Goal: Navigation & Orientation: Find specific page/section

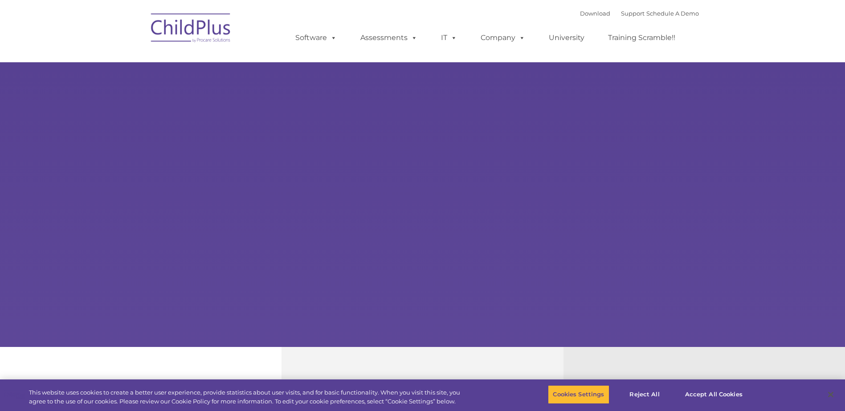
select select "MEDIUM"
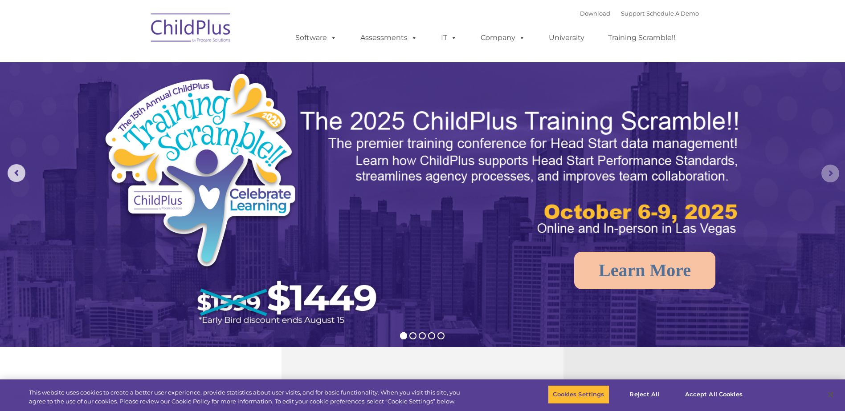
click at [826, 172] on rs-arrow at bounding box center [830, 174] width 18 height 18
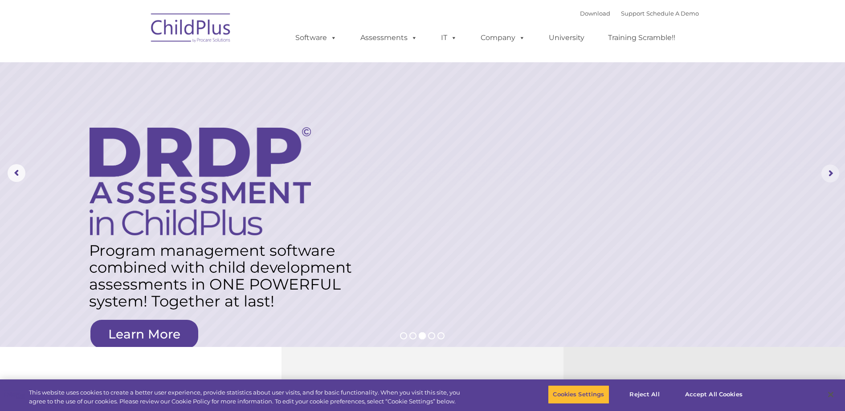
click at [830, 172] on rs-arrow at bounding box center [830, 174] width 18 height 18
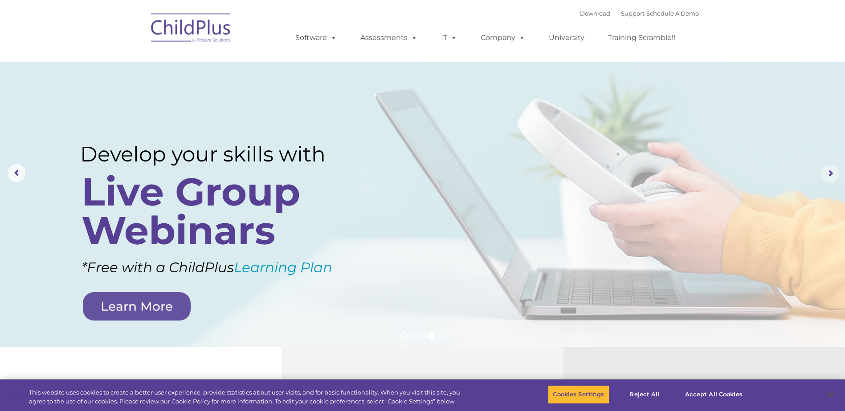
click at [830, 172] on rs-arrow at bounding box center [830, 174] width 18 height 18
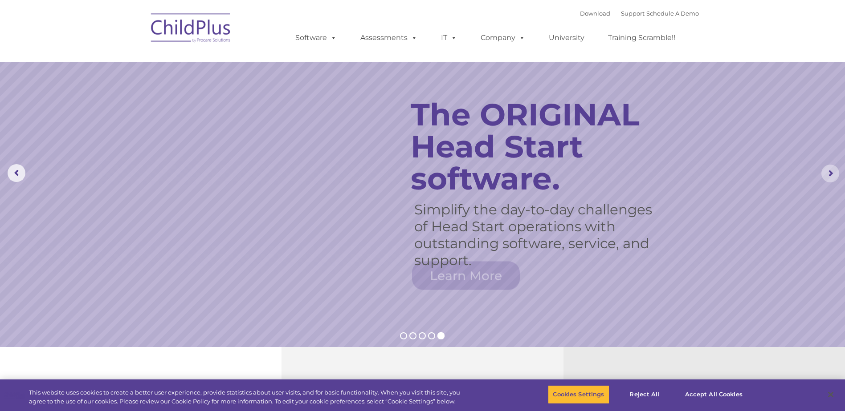
click at [830, 172] on rs-arrow at bounding box center [830, 174] width 18 height 18
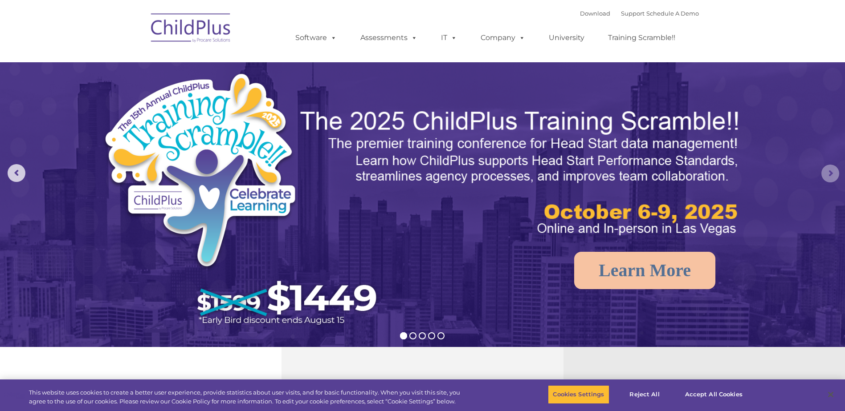
click at [830, 172] on rs-arrow at bounding box center [830, 174] width 18 height 18
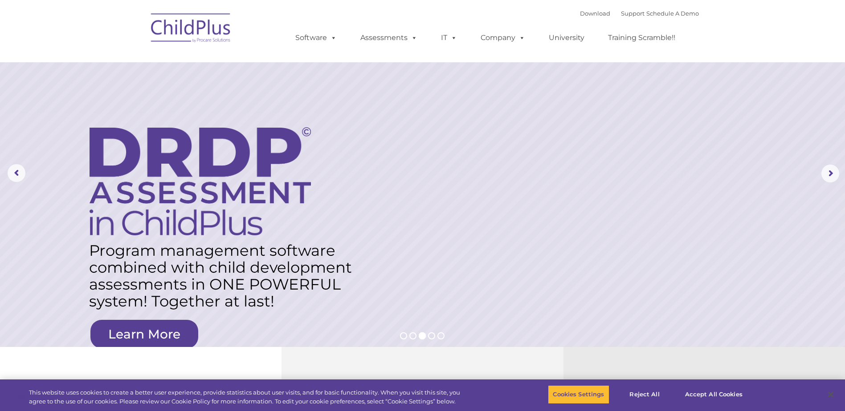
click at [160, 26] on img at bounding box center [190, 29] width 89 height 45
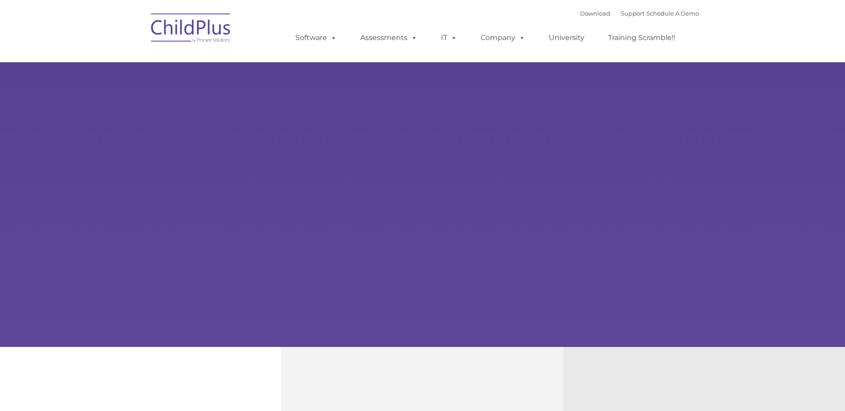
type input ""
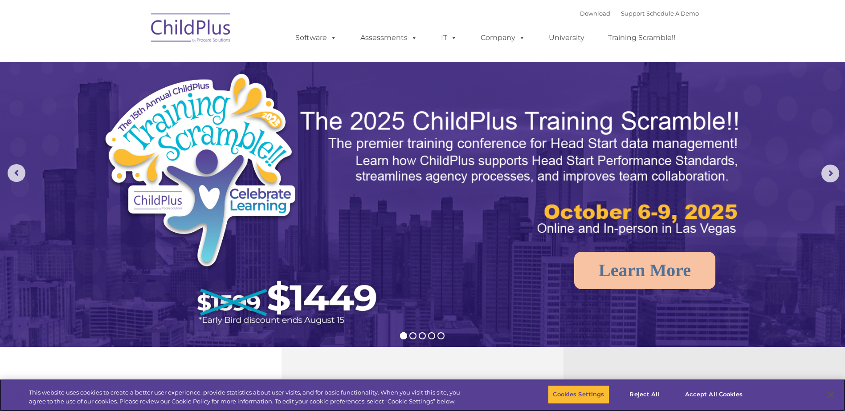
select select "MEDIUM"
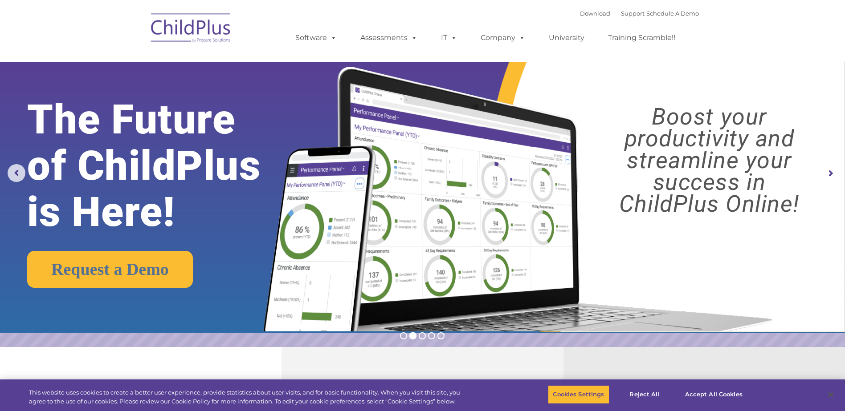
click at [629, 69] on img at bounding box center [515, 188] width 530 height 287
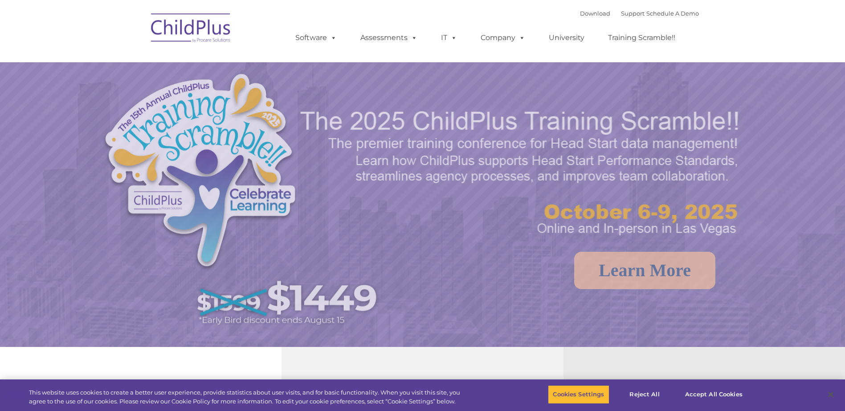
select select "MEDIUM"
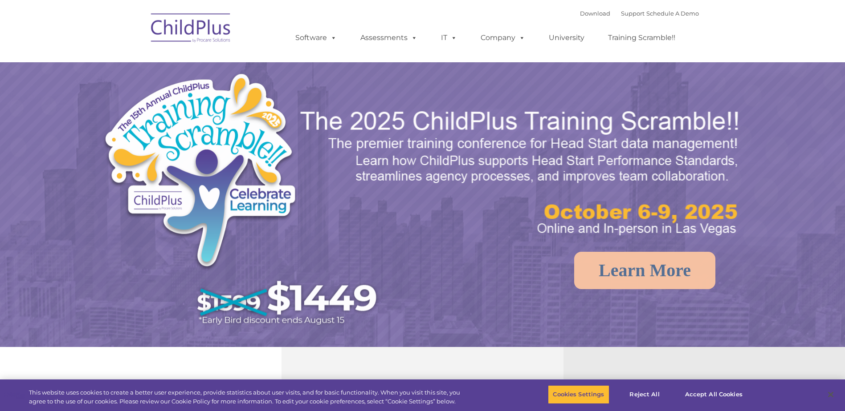
select select "MEDIUM"
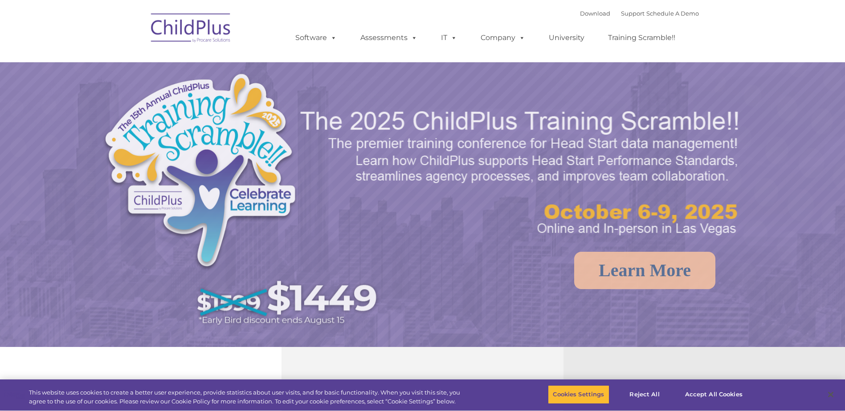
select select "MEDIUM"
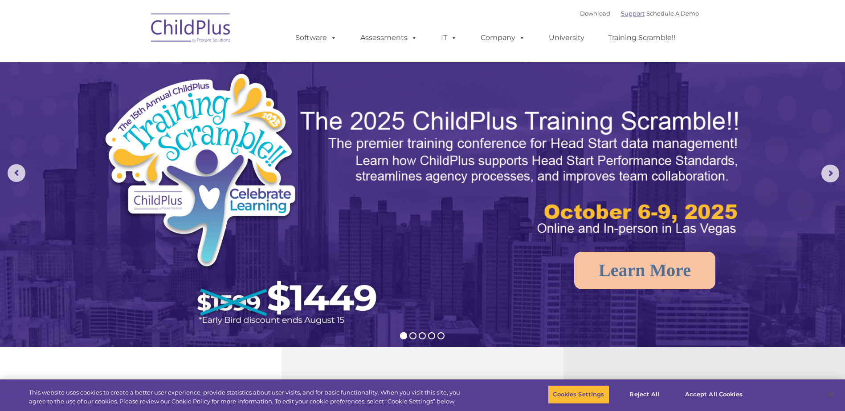
click at [621, 12] on link "Support" at bounding box center [633, 13] width 24 height 7
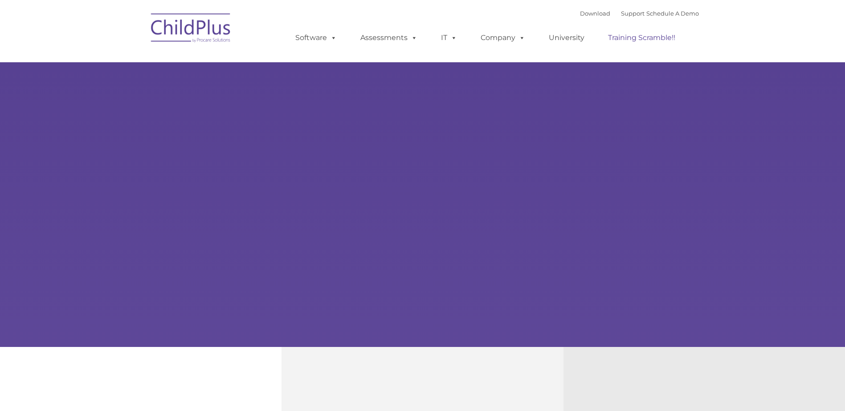
type input ""
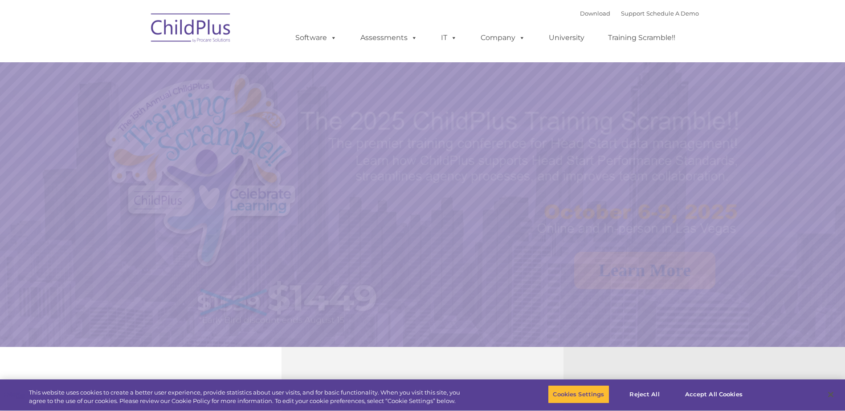
select select "MEDIUM"
